Goal: Task Accomplishment & Management: Use online tool/utility

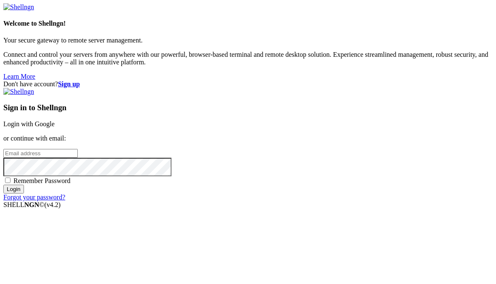
click at [55, 120] on link "Login with Google" at bounding box center [28, 123] width 51 height 7
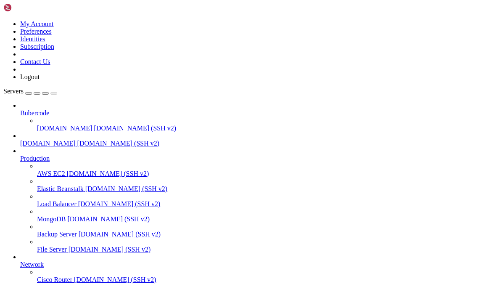
click at [71, 124] on span "[DOMAIN_NAME]" at bounding box center [64, 127] width 55 height 7
click at [176, 124] on span "[DOMAIN_NAME] (SSH v2)" at bounding box center [135, 127] width 82 height 7
click at [29, 93] on div "button" at bounding box center [29, 93] width 0 height 0
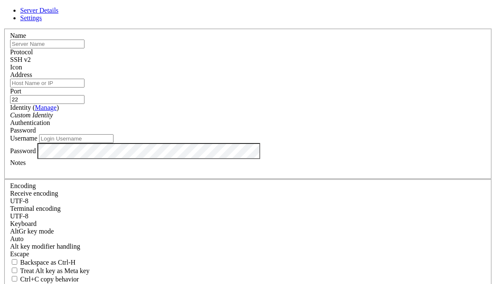
click at [3, 29] on link at bounding box center [3, 29] width 0 height 0
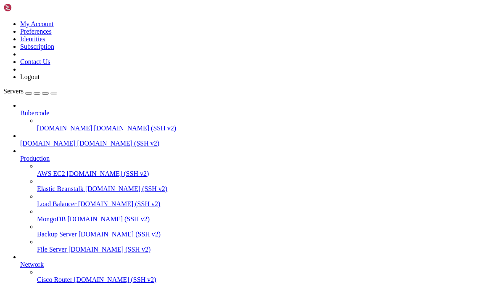
click at [92, 124] on span "[DOMAIN_NAME]" at bounding box center [64, 127] width 55 height 7
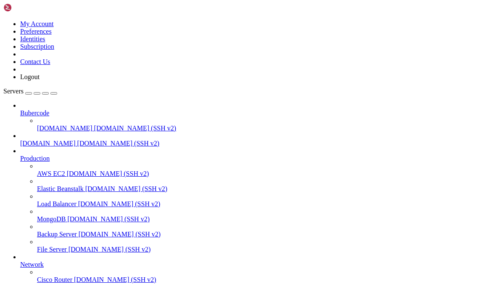
type input "/home/bubercode.co.uk/public_html"
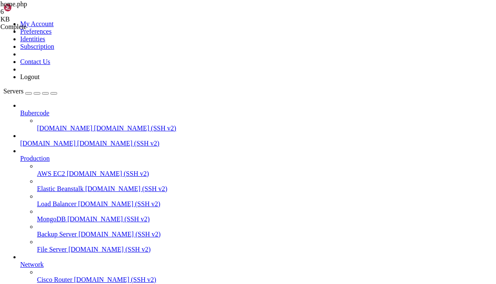
type input "/home/[DOMAIN_NAME][URL]"
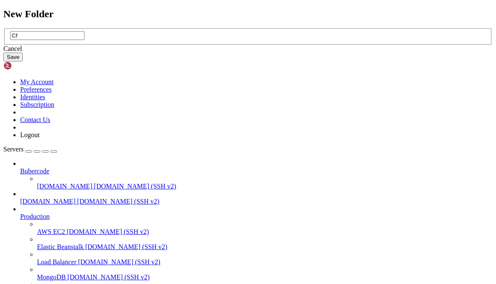
type input "C"
type input "cf"
click at [23, 61] on button "Save" at bounding box center [12, 57] width 19 height 9
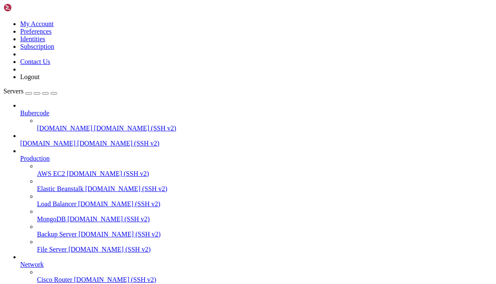
type input "/home/[DOMAIN_NAME][URL]"
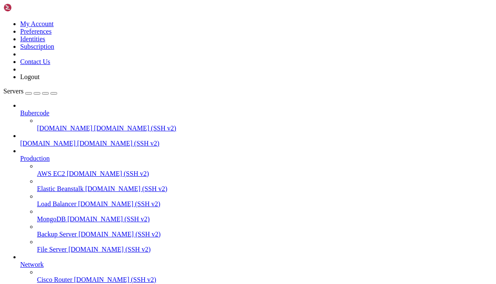
scroll to position [42, 0]
